Goal: Information Seeking & Learning: Learn about a topic

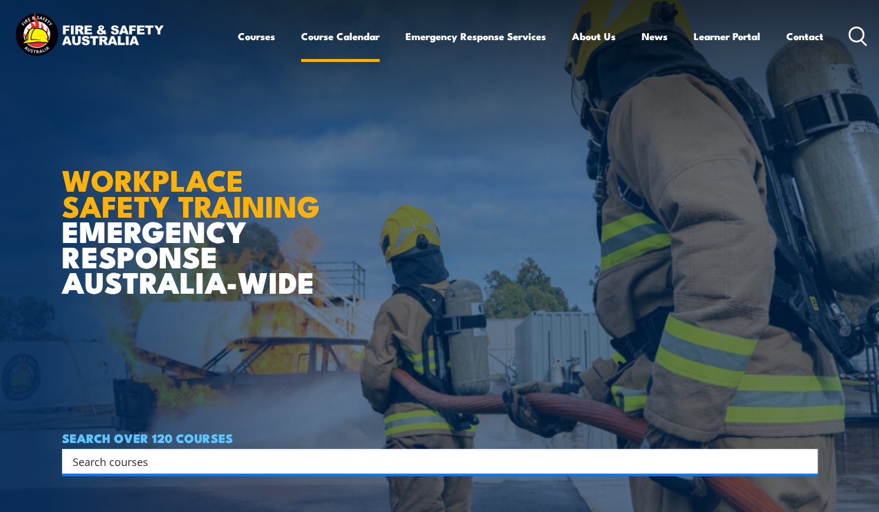
click at [357, 42] on link "Course Calendar" at bounding box center [340, 36] width 78 height 31
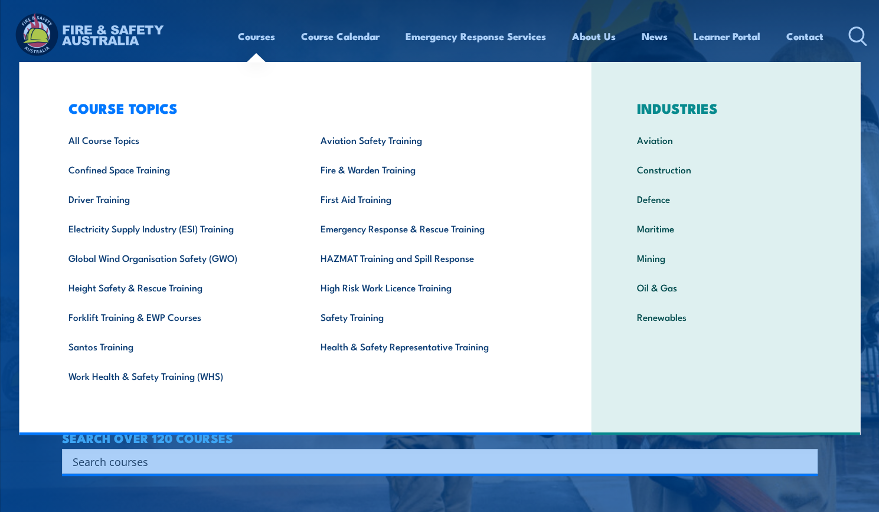
click at [238, 42] on link "Courses" at bounding box center [256, 36] width 37 height 31
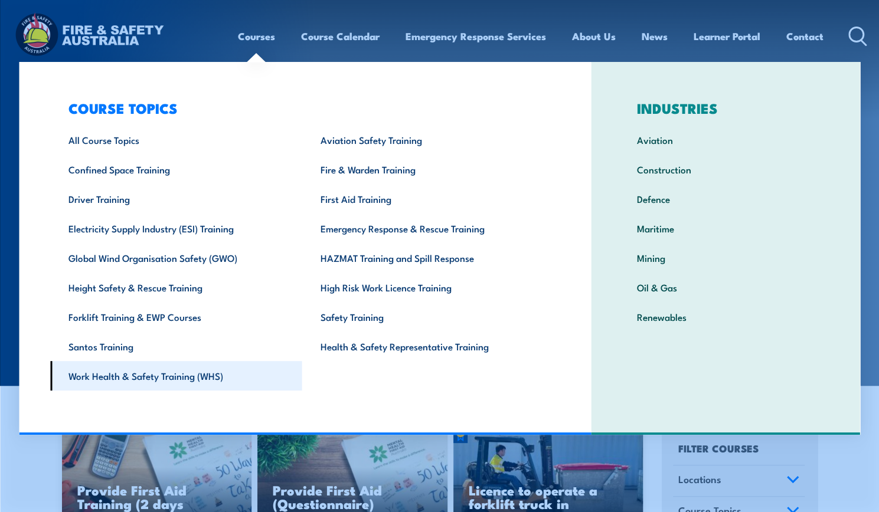
click at [234, 391] on link "Work Health & Safety Training (WHS)" at bounding box center [176, 376] width 252 height 30
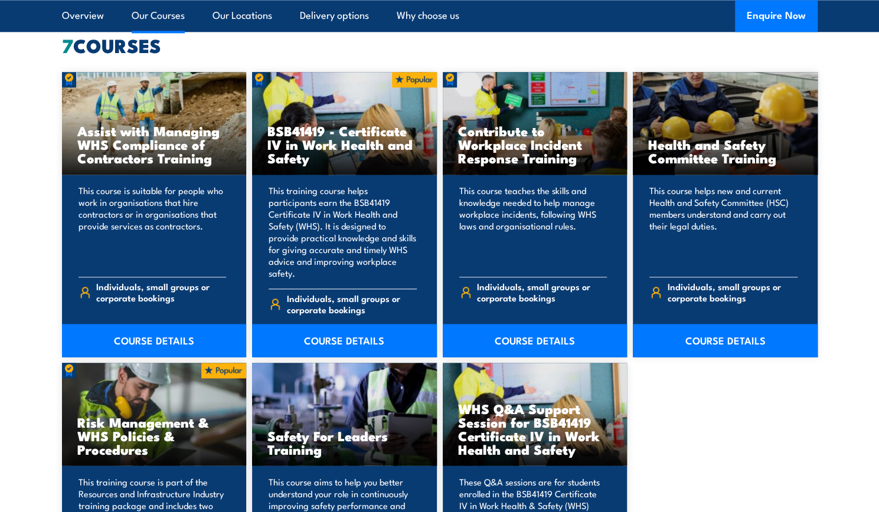
scroll to position [931, 0]
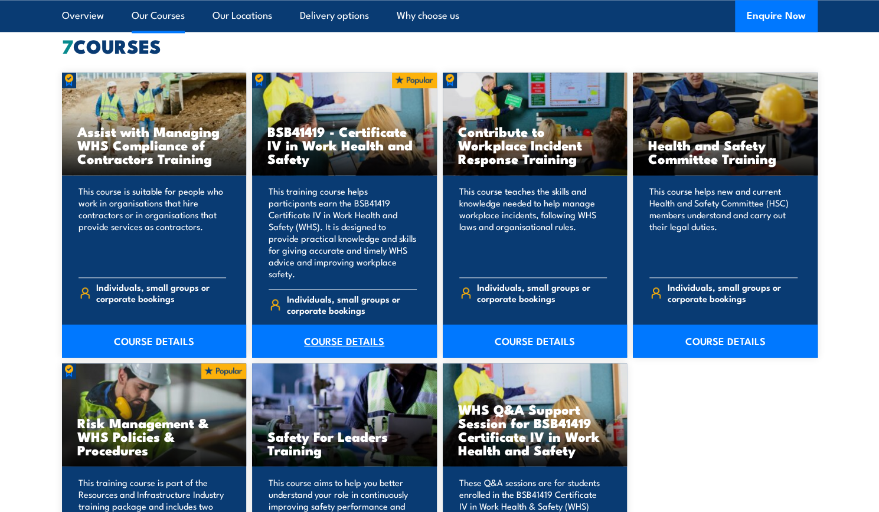
click at [359, 333] on link "COURSE DETAILS" at bounding box center [344, 341] width 185 height 33
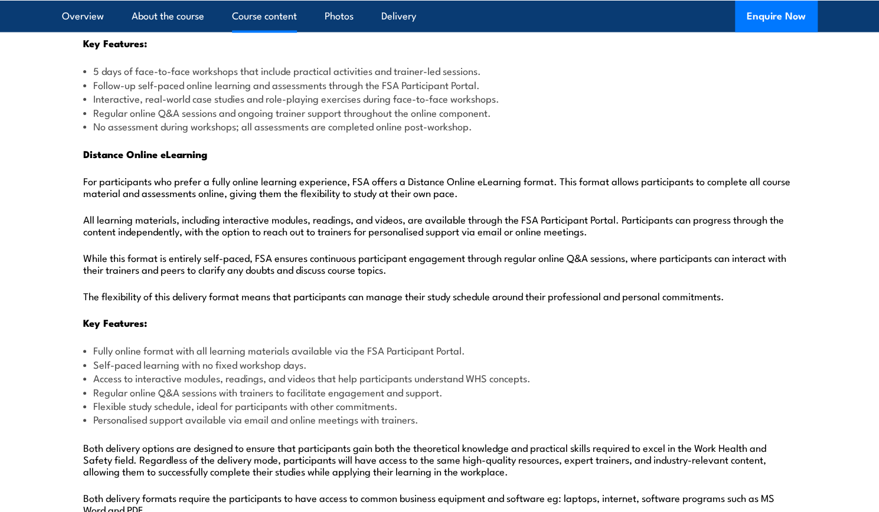
scroll to position [1515, 0]
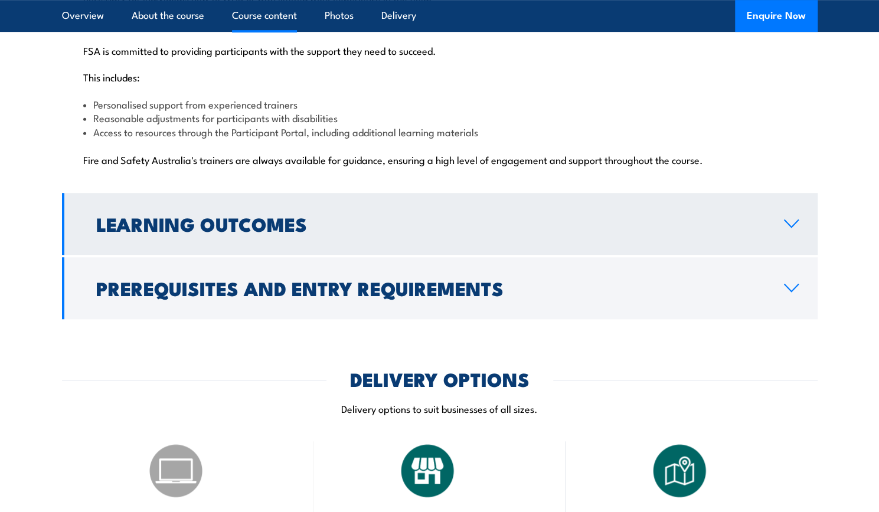
click at [781, 193] on link "Learning Outcomes" at bounding box center [439, 224] width 755 height 62
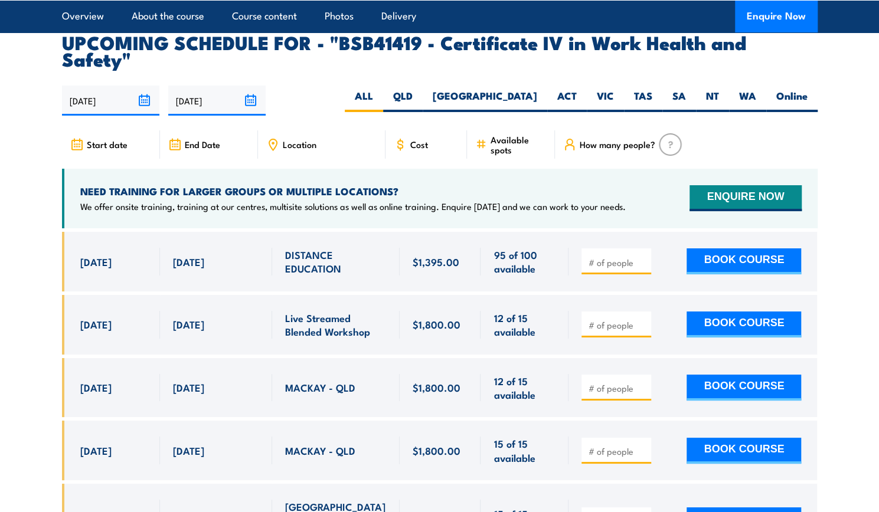
scroll to position [2521, 0]
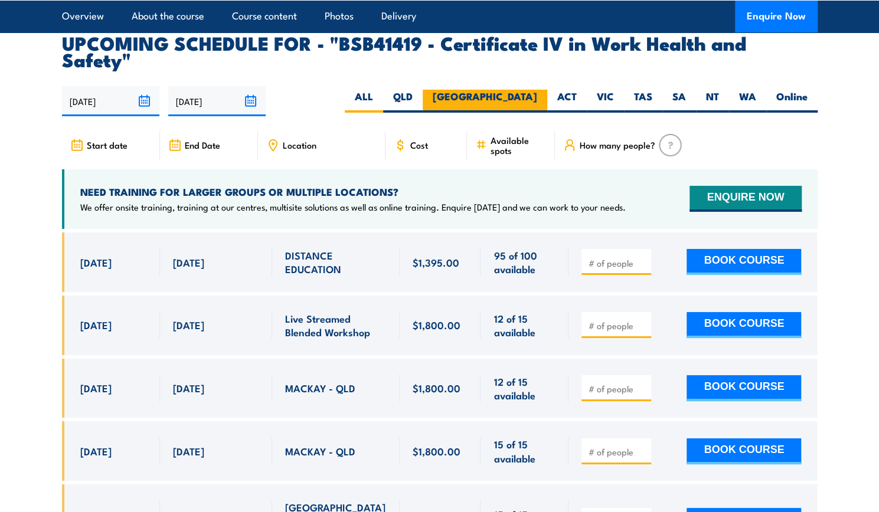
click at [528, 90] on label "NSW" at bounding box center [484, 101] width 125 height 23
click at [537, 90] on input "NSW" at bounding box center [541, 94] width 8 height 8
radio input "true"
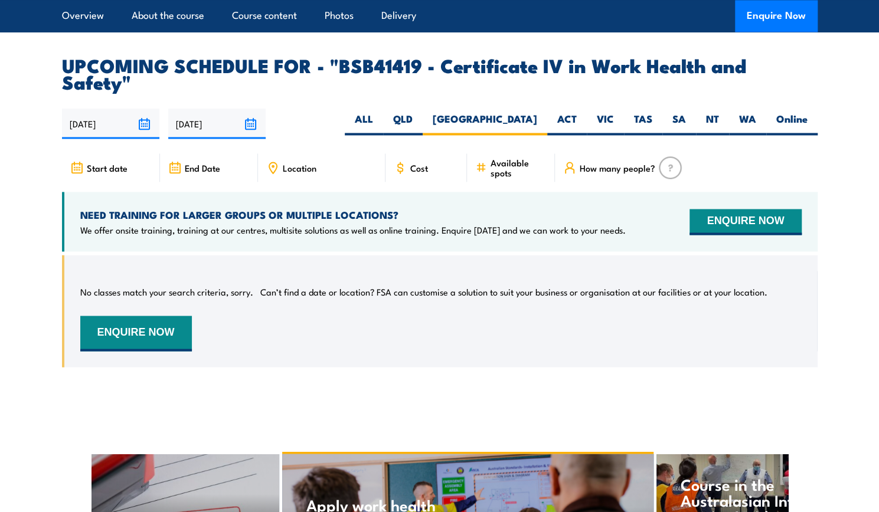
scroll to position [3771, 0]
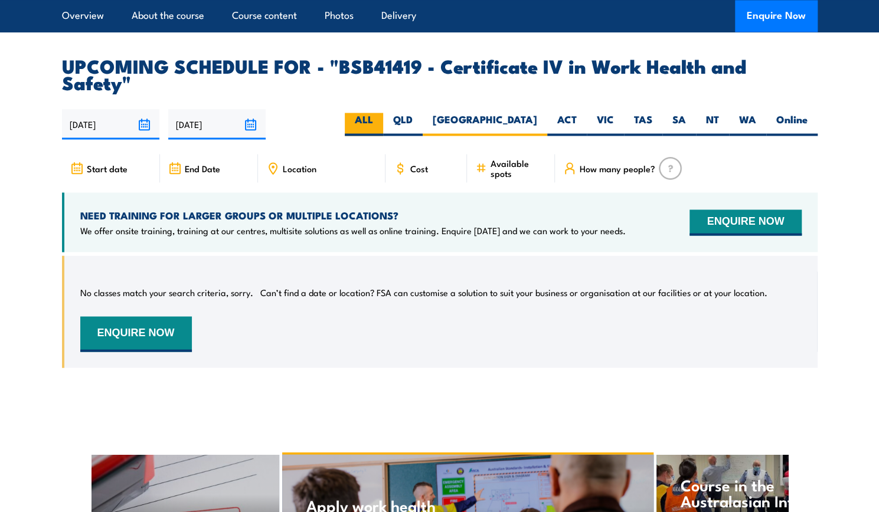
click at [383, 113] on label "ALL" at bounding box center [364, 124] width 38 height 23
click at [381, 113] on input "ALL" at bounding box center [377, 117] width 8 height 8
radio input "true"
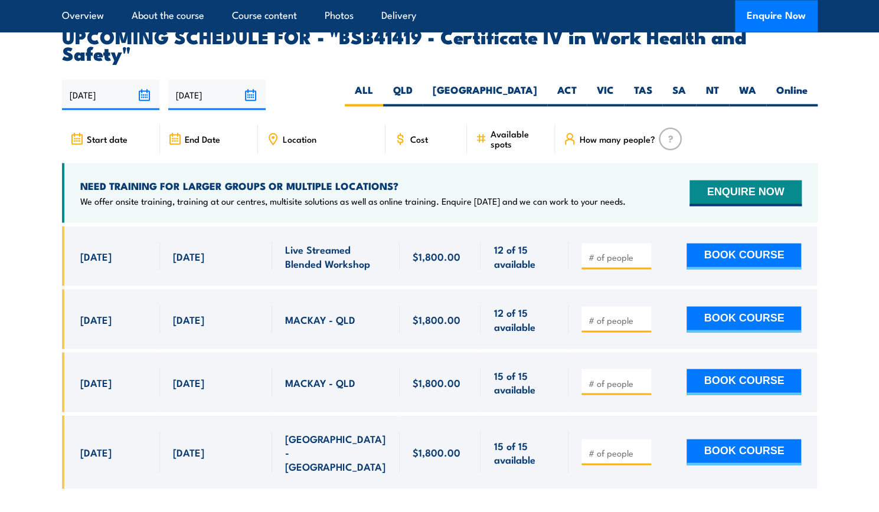
scroll to position [3801, 0]
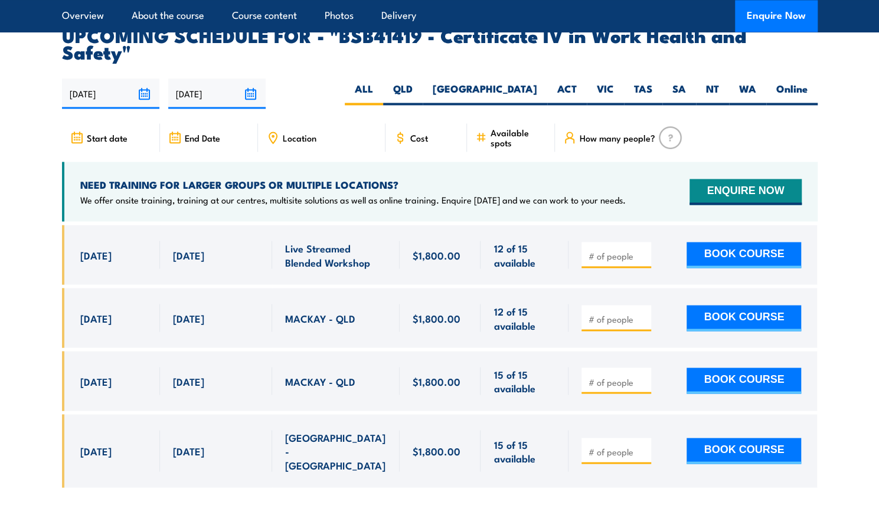
click at [595, 250] on input "number" at bounding box center [617, 256] width 59 height 12
click at [320, 241] on span "Live Streamed Blended Workshop" at bounding box center [335, 255] width 101 height 28
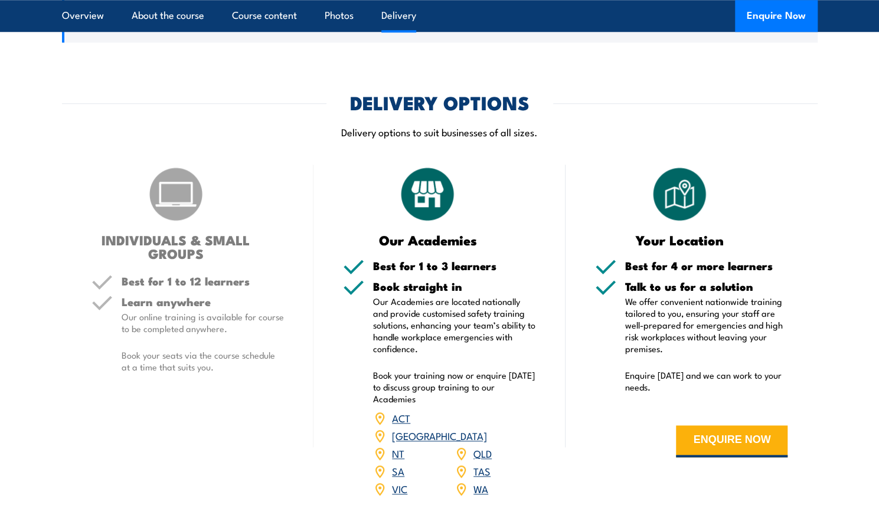
scroll to position [3274, 0]
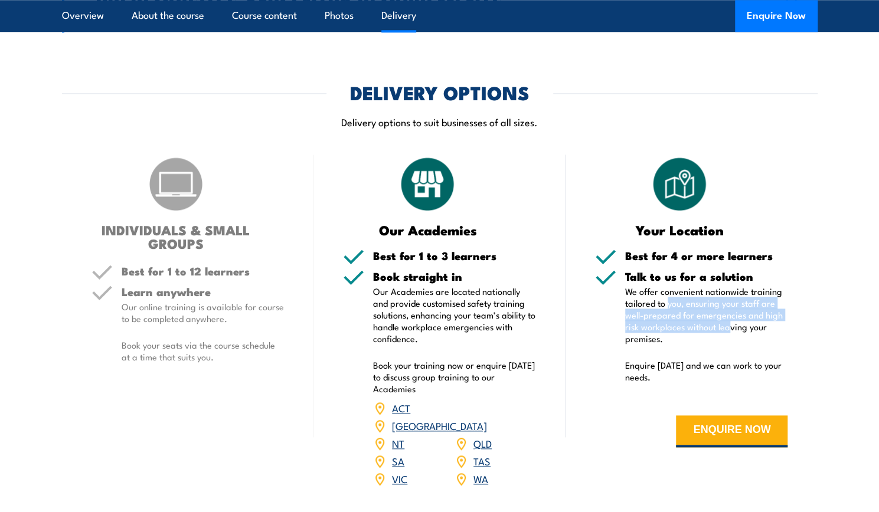
drag, startPoint x: 669, startPoint y: 267, endPoint x: 730, endPoint y: 299, distance: 68.9
click at [730, 299] on p "We offer convenient nationwide training tailored to you, ensuring your staff ar…" at bounding box center [706, 315] width 163 height 59
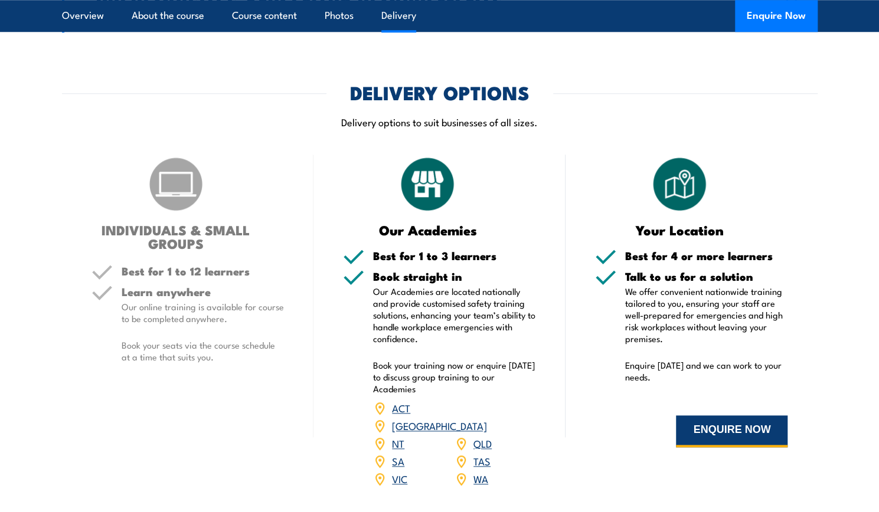
click at [715, 415] on button "ENQUIRE NOW" at bounding box center [732, 431] width 112 height 32
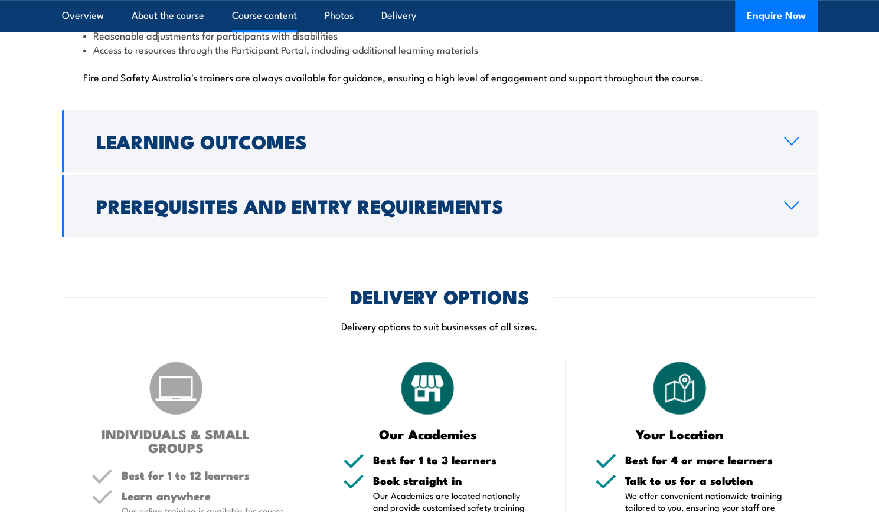
scroll to position [3020, 0]
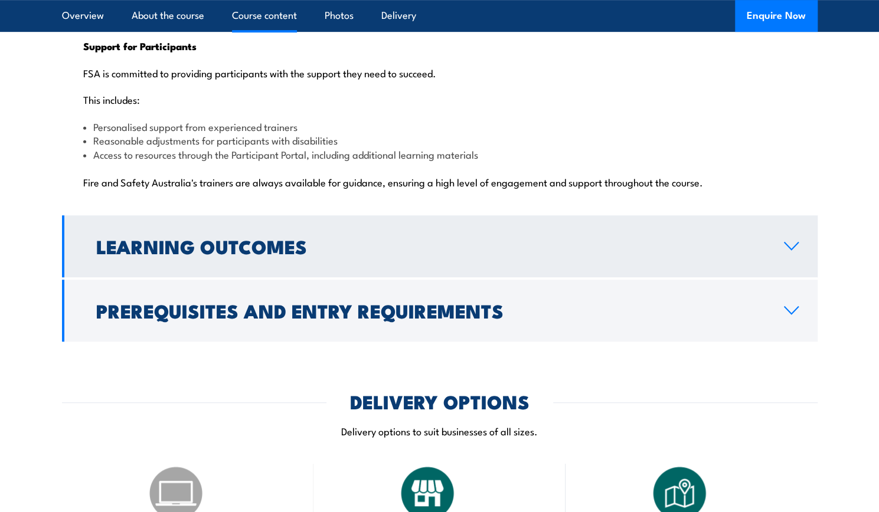
click at [244, 238] on h2 "Learning Outcomes" at bounding box center [430, 246] width 669 height 17
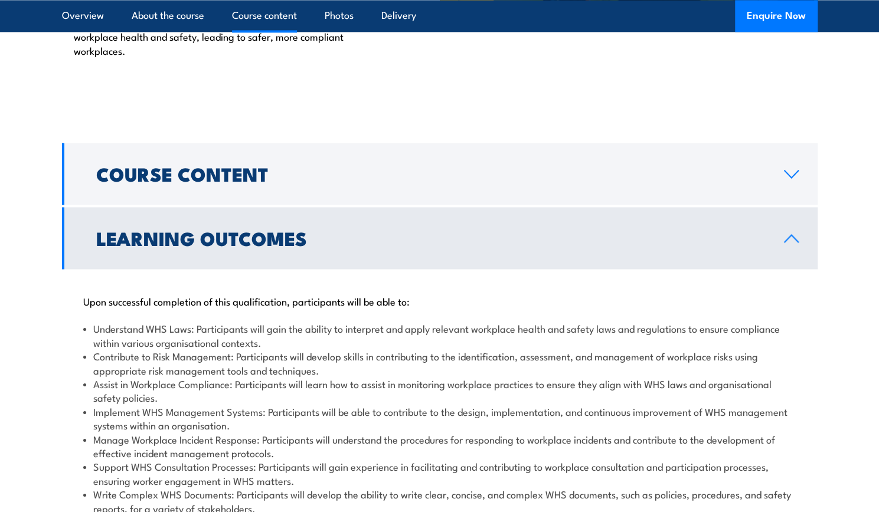
scroll to position [1024, 0]
click at [280, 230] on h2 "Learning Outcomes" at bounding box center [430, 238] width 669 height 17
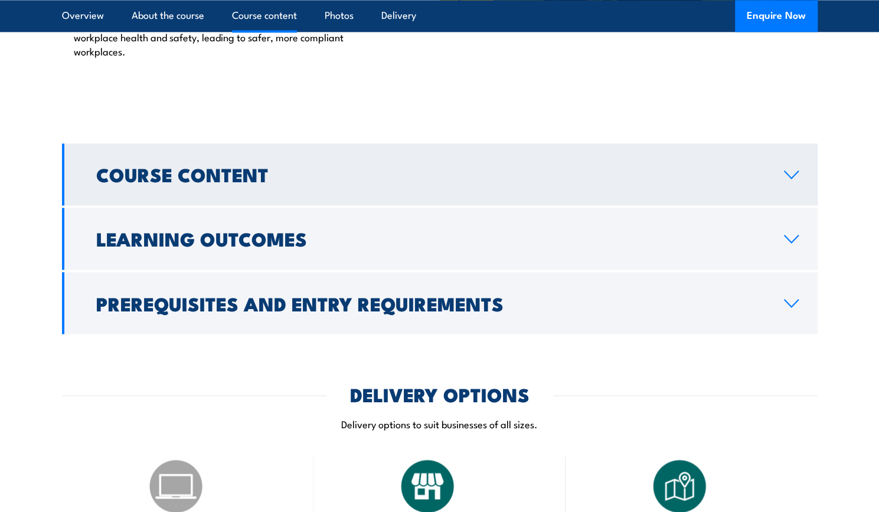
click at [349, 143] on link "Course Content" at bounding box center [439, 174] width 755 height 62
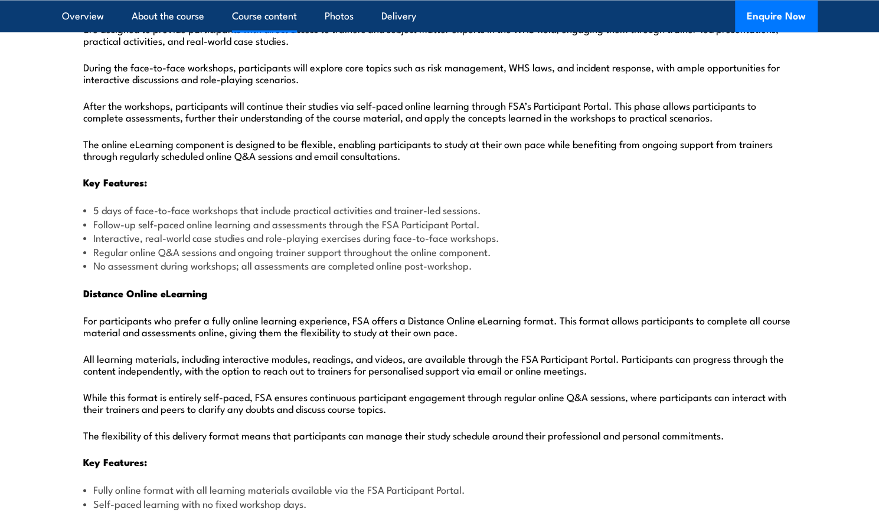
scroll to position [1298, 0]
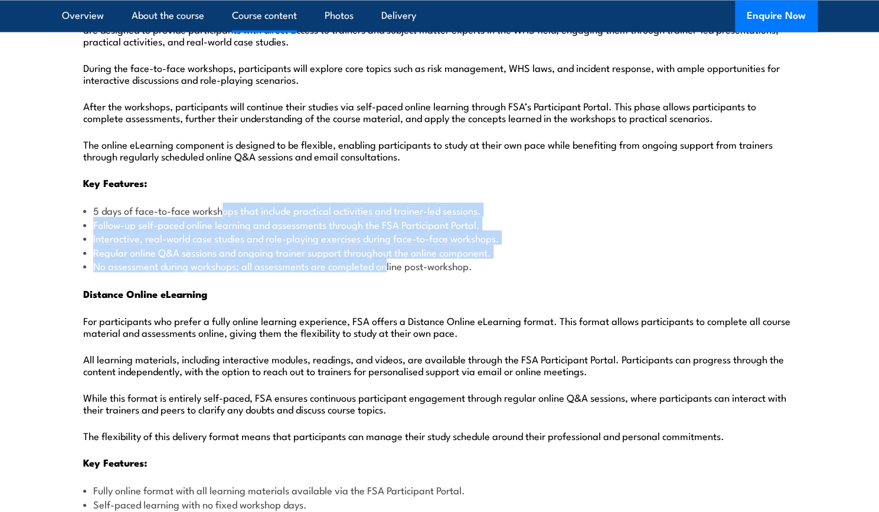
drag, startPoint x: 225, startPoint y: 189, endPoint x: 385, endPoint y: 244, distance: 168.9
click at [385, 244] on ul "5 days of face-to-face workshops that include practical activities and trainer-…" at bounding box center [439, 237] width 713 height 69
click at [385, 258] on li "No assessment during workshops; all assessments are completed online post-works…" at bounding box center [439, 265] width 713 height 14
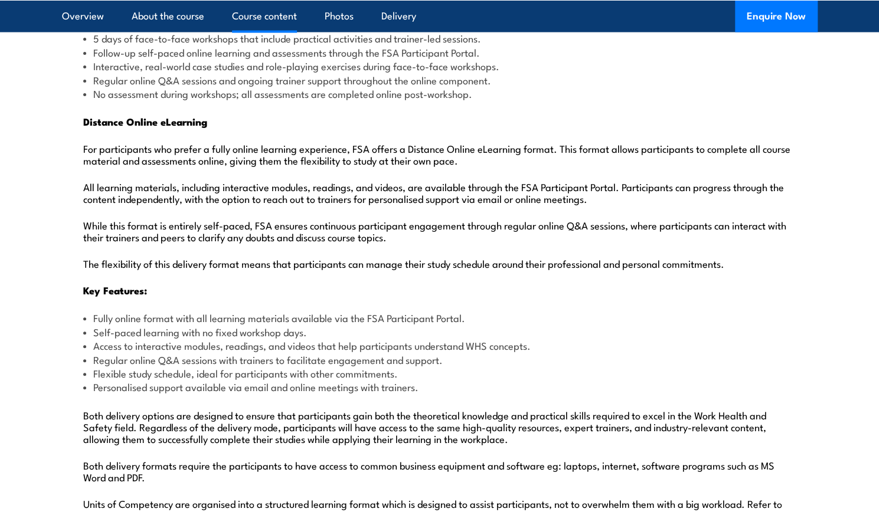
scroll to position [1470, 0]
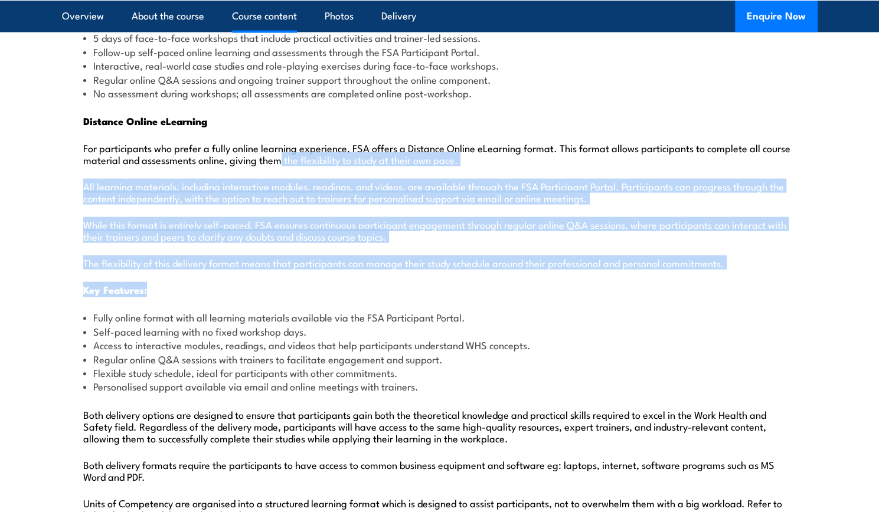
drag, startPoint x: 279, startPoint y: 139, endPoint x: 332, endPoint y: 258, distance: 131.0
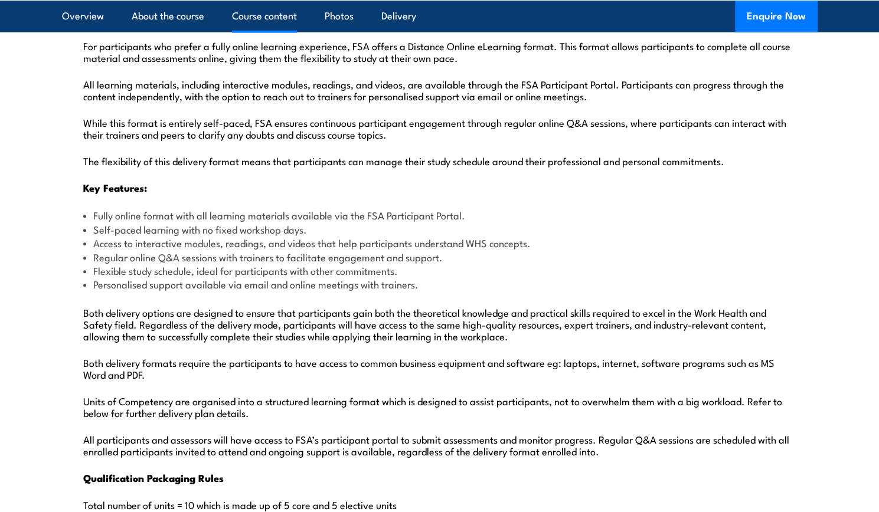
click at [332, 277] on li "Personalised support available via email and online meetings with trainers." at bounding box center [439, 284] width 713 height 14
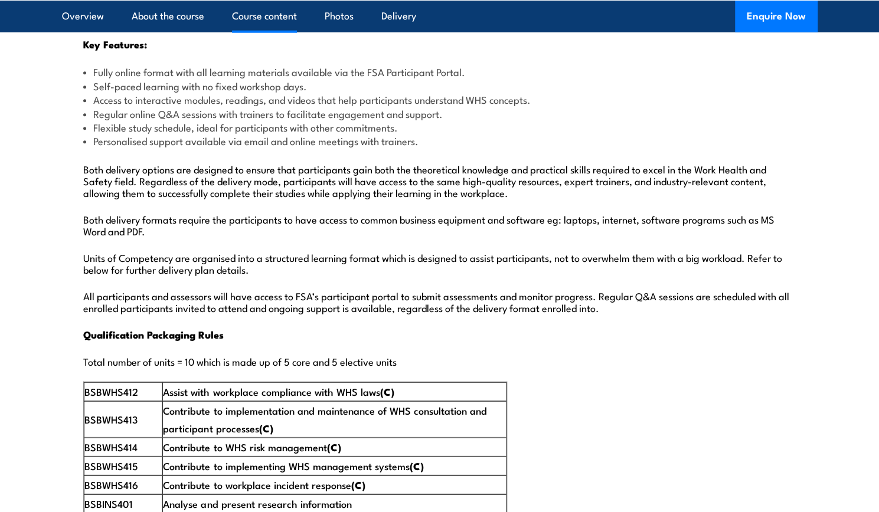
scroll to position [1714, 0]
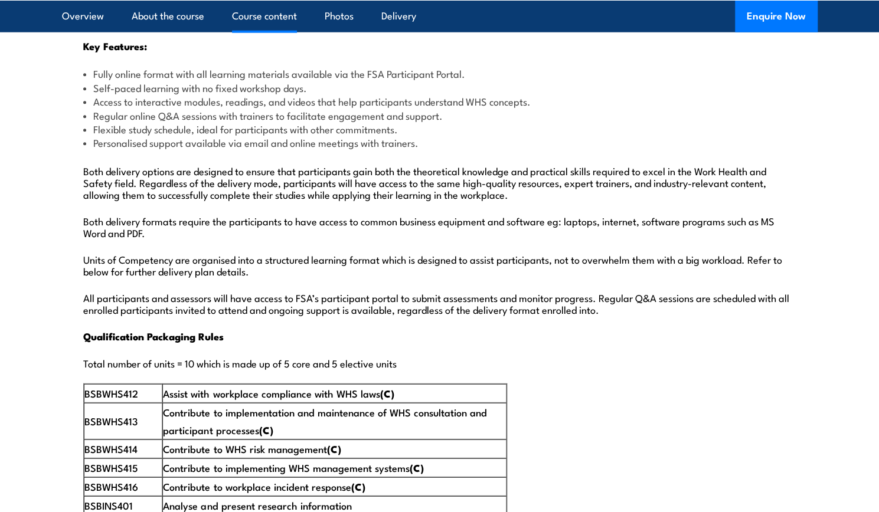
drag, startPoint x: 160, startPoint y: 113, endPoint x: 314, endPoint y: 228, distance: 191.4
click at [314, 228] on div "Delivery Format Blended Workshops and Distance Online eLearning This format com…" at bounding box center [439, 489] width 755 height 1948
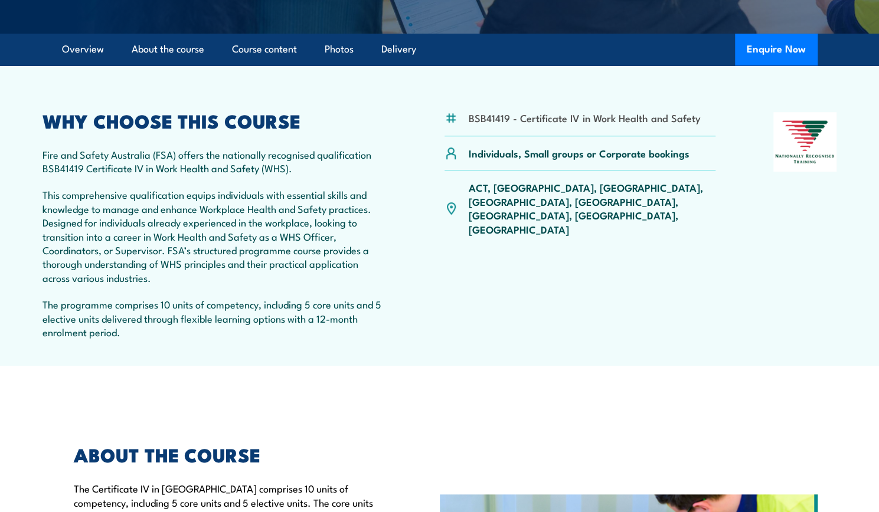
scroll to position [102, 0]
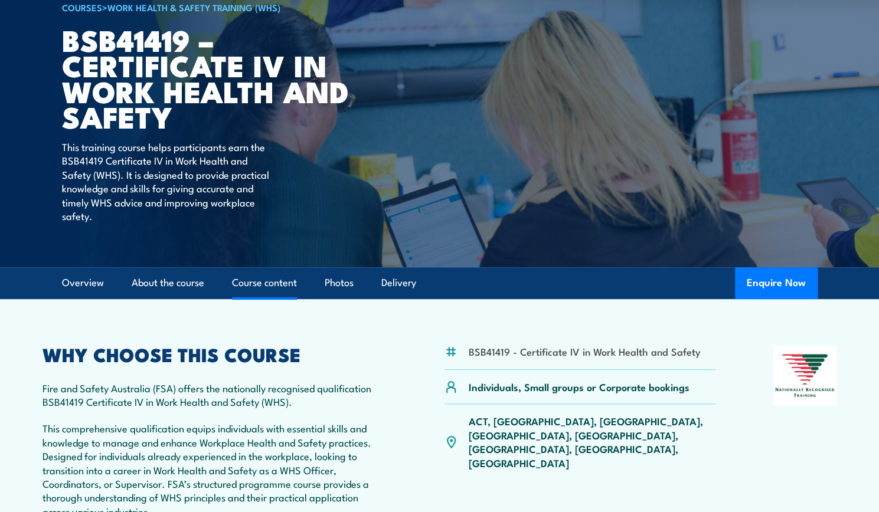
click at [283, 295] on link "Course content" at bounding box center [264, 282] width 65 height 31
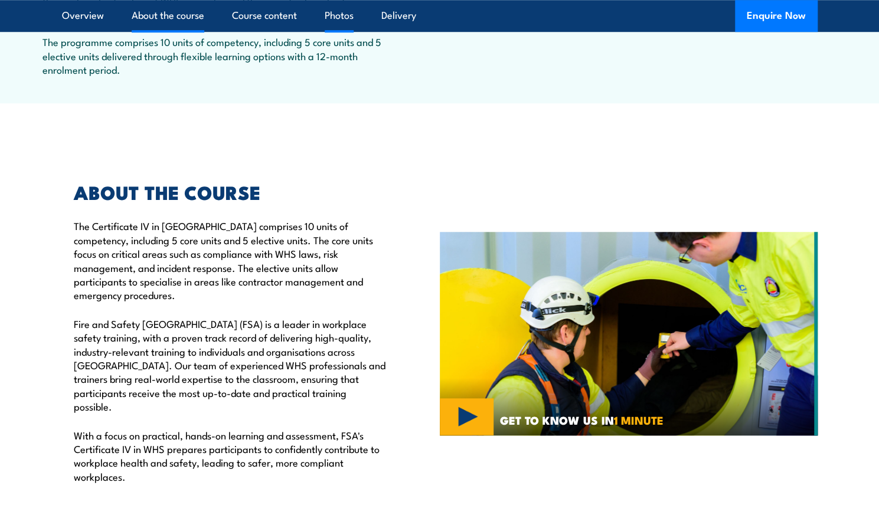
scroll to position [582, 0]
